Goal: Information Seeking & Learning: Compare options

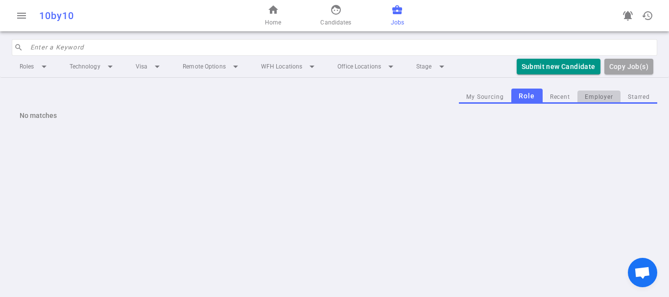
click at [589, 100] on button "Employer" at bounding box center [598, 97] width 43 height 13
click at [471, 97] on button "My Sourcing" at bounding box center [480, 97] width 52 height 13
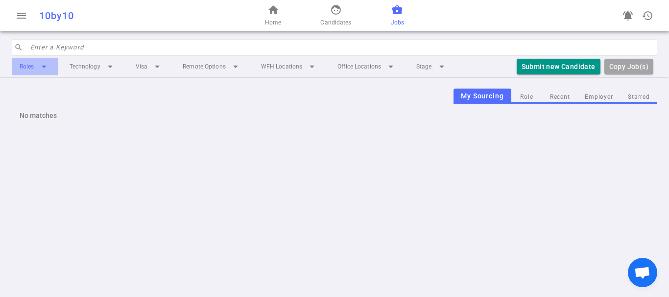
click at [37, 61] on li "Roles arrow_drop_down" at bounding box center [35, 67] width 46 height 18
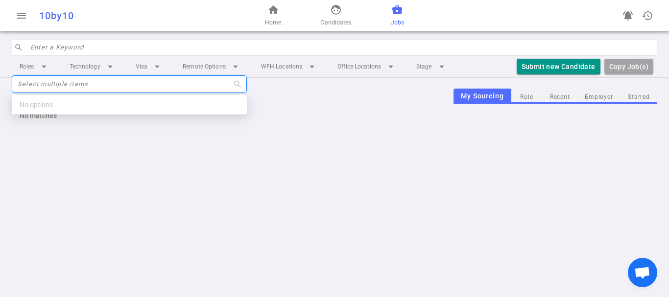
click at [205, 176] on div "menu 10by10 home Home face Candidates business_center Jobs notifications_active…" at bounding box center [334, 148] width 669 height 297
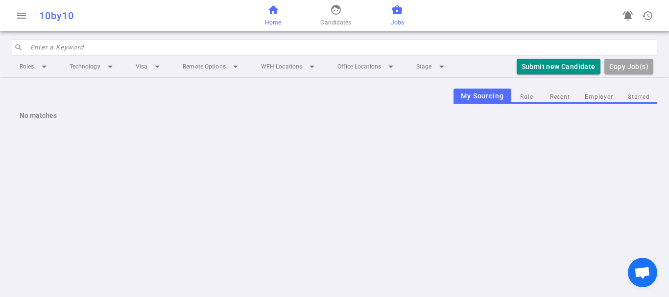
click at [268, 9] on span "home" at bounding box center [273, 10] width 12 height 12
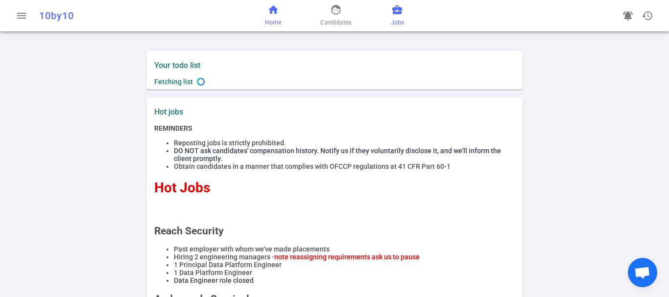
click at [391, 17] on link "business_center Jobs" at bounding box center [397, 16] width 13 height 24
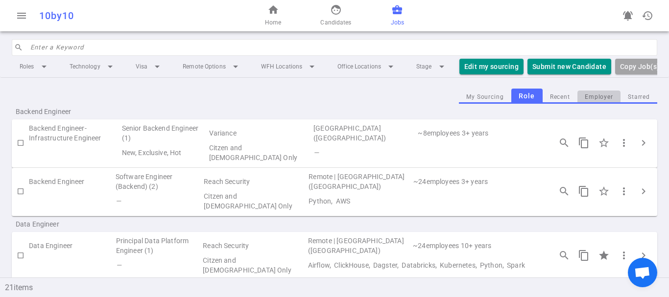
click at [582, 104] on button "Employer" at bounding box center [598, 97] width 43 height 13
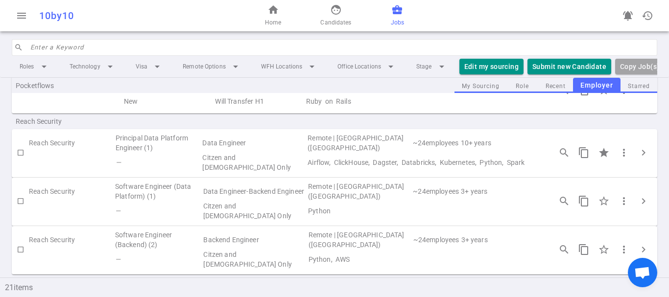
scroll to position [128, 0]
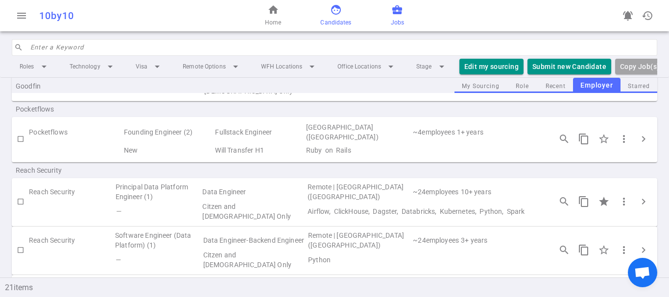
click at [330, 13] on span "face" at bounding box center [336, 10] width 12 height 12
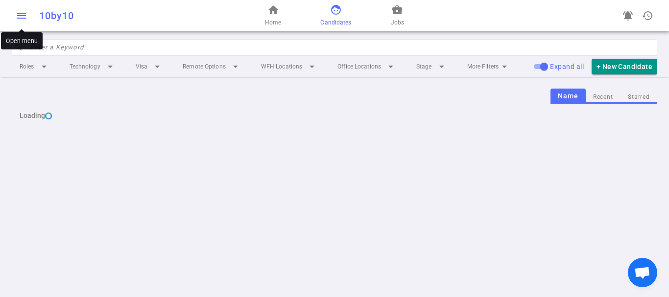
click at [24, 21] on span "menu" at bounding box center [22, 16] width 12 height 12
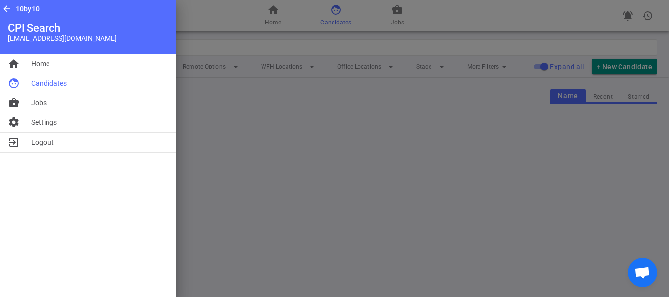
click at [273, 160] on div at bounding box center [334, 148] width 669 height 297
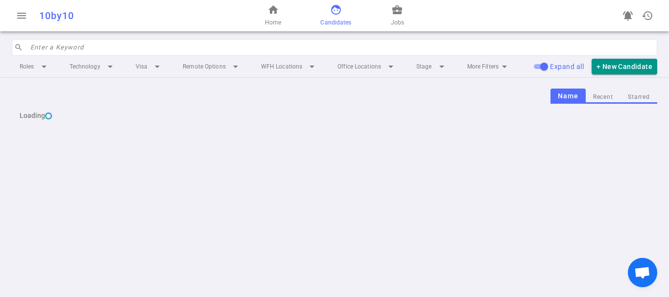
click at [120, 50] on input "search" at bounding box center [340, 48] width 621 height 16
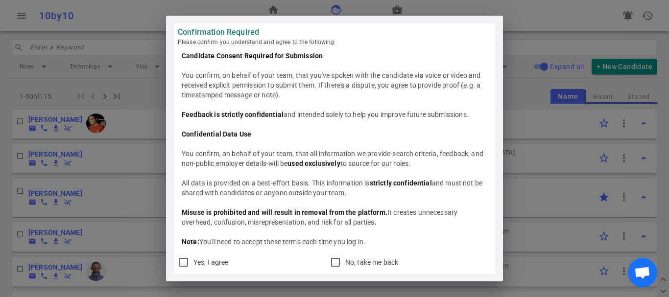
scroll to position [0, 0]
click at [186, 265] on input "Yes, I agree" at bounding box center [184, 262] width 12 height 12
checkbox input "true"
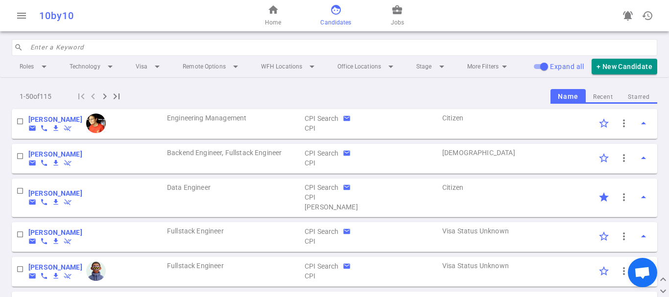
scroll to position [0, 0]
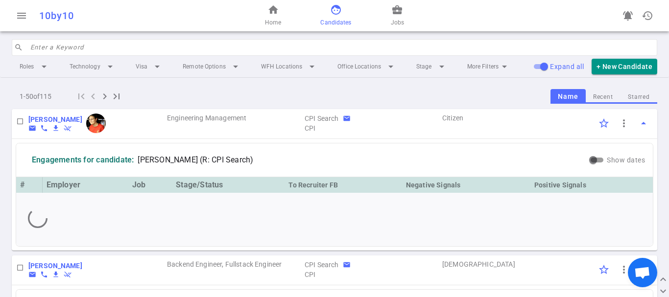
click at [154, 51] on input "search" at bounding box center [340, 48] width 621 height 16
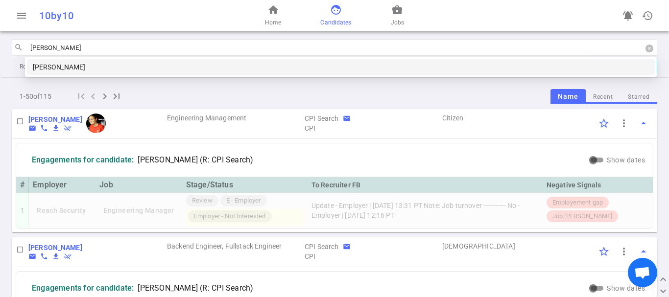
type input "[PERSON_NAME]"
click at [155, 67] on div "[PERSON_NAME]" at bounding box center [341, 67] width 616 height 11
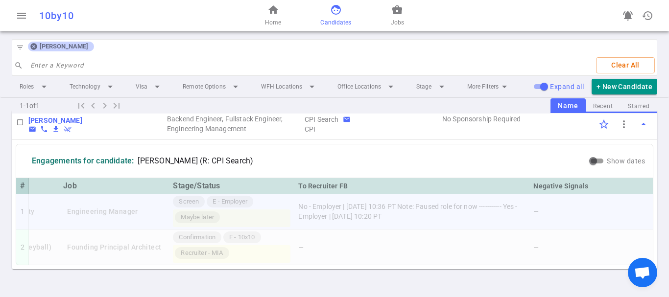
scroll to position [30, 0]
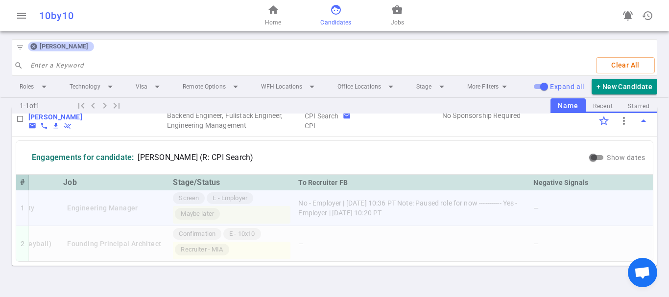
click at [117, 201] on td "Engineering Manager" at bounding box center [114, 208] width 110 height 36
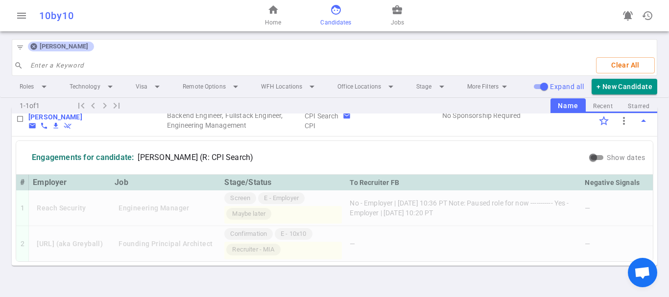
scroll to position [0, 0]
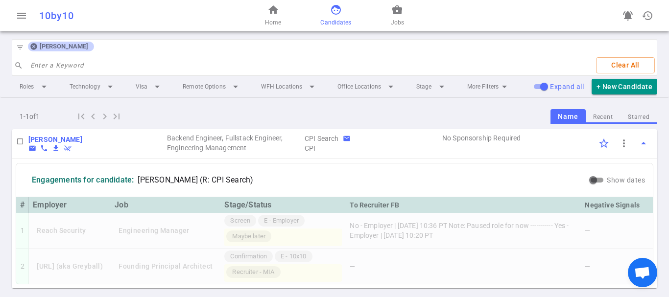
click at [47, 56] on div "search Enter a Keyword Clear All" at bounding box center [334, 65] width 644 height 20
click at [115, 49] on div "filter_list [PERSON_NAME] search Enter a Keyword Clear All" at bounding box center [334, 57] width 645 height 37
click at [36, 47] on icon at bounding box center [33, 47] width 6 height 6
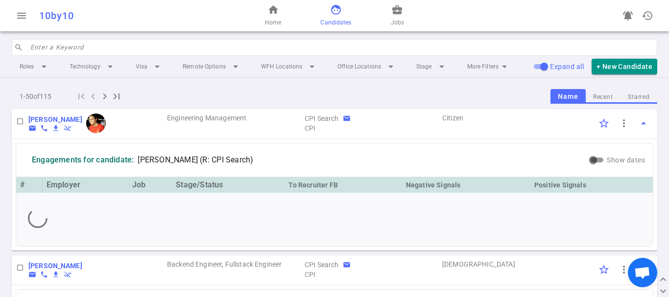
click at [50, 49] on input "search" at bounding box center [340, 48] width 621 height 16
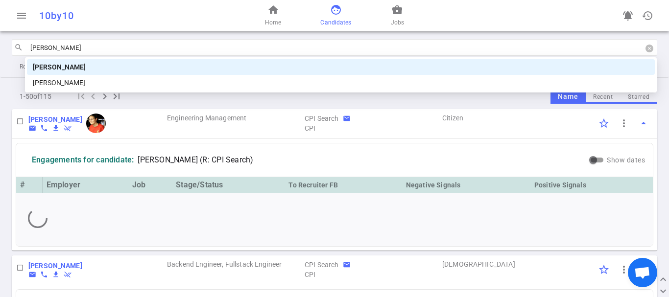
type input "[PERSON_NAME]"
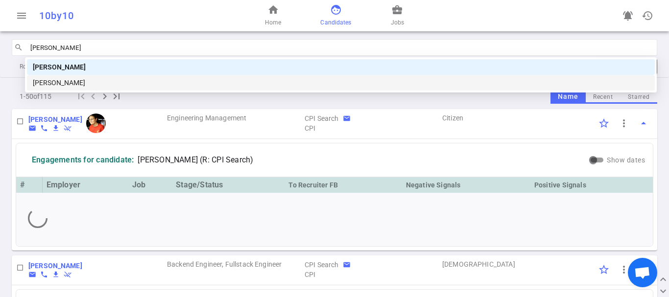
click at [56, 81] on div "[PERSON_NAME]" at bounding box center [341, 82] width 616 height 11
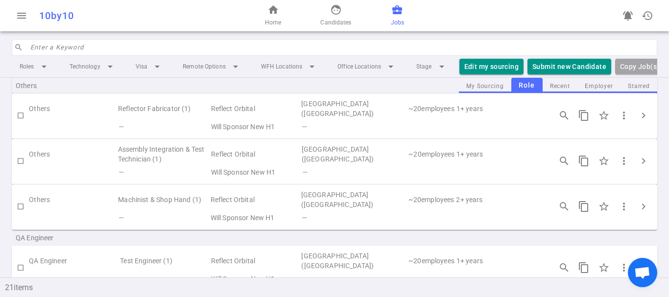
scroll to position [943, 0]
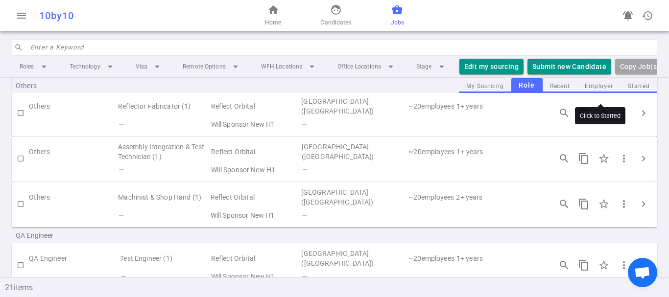
click at [594, 103] on input "Click to Starred" at bounding box center [603, 113] width 21 height 21
click at [596, 103] on input "Click to Starred" at bounding box center [603, 113] width 21 height 21
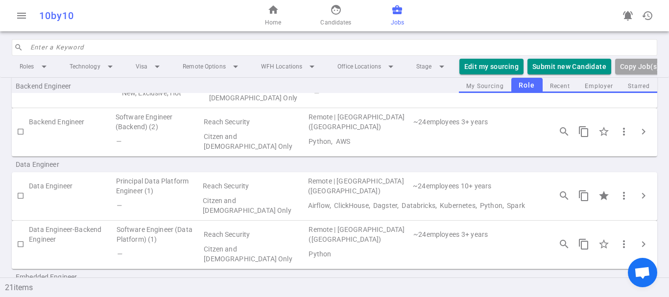
scroll to position [0, 0]
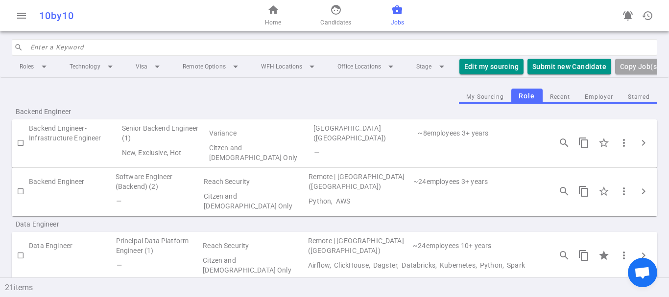
click at [594, 104] on button "Employer" at bounding box center [598, 97] width 43 height 13
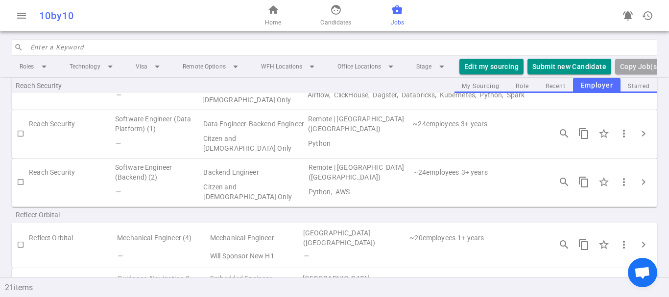
scroll to position [196, 0]
